Goal: Find specific page/section: Find specific page/section

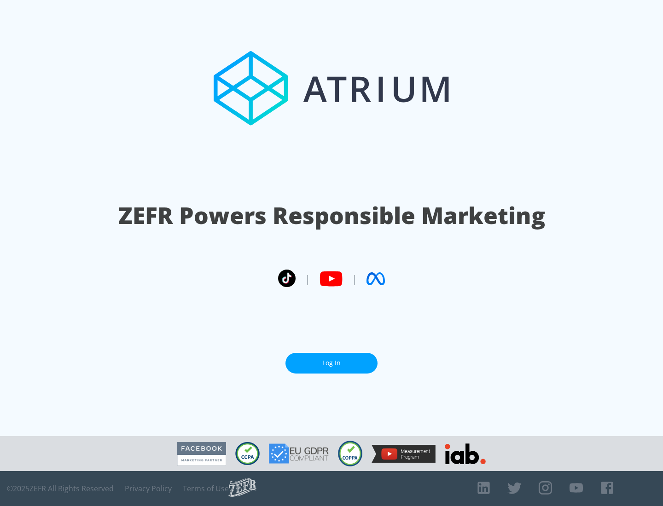
click at [332, 363] on link "Log In" at bounding box center [331, 363] width 92 height 21
